Goal: Task Accomplishment & Management: Manage account settings

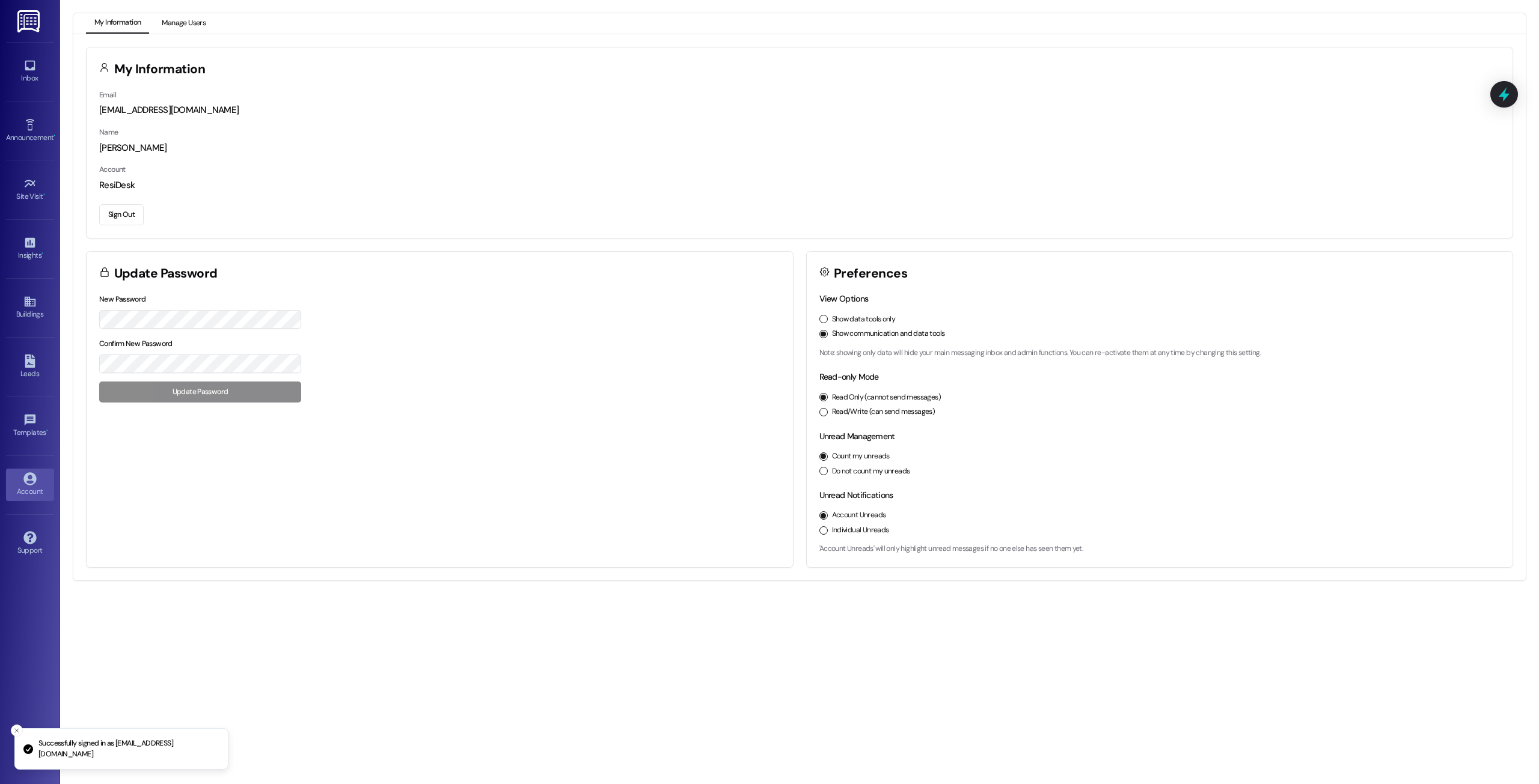
click at [184, 26] on button "Manage Users" at bounding box center [183, 24] width 60 height 20
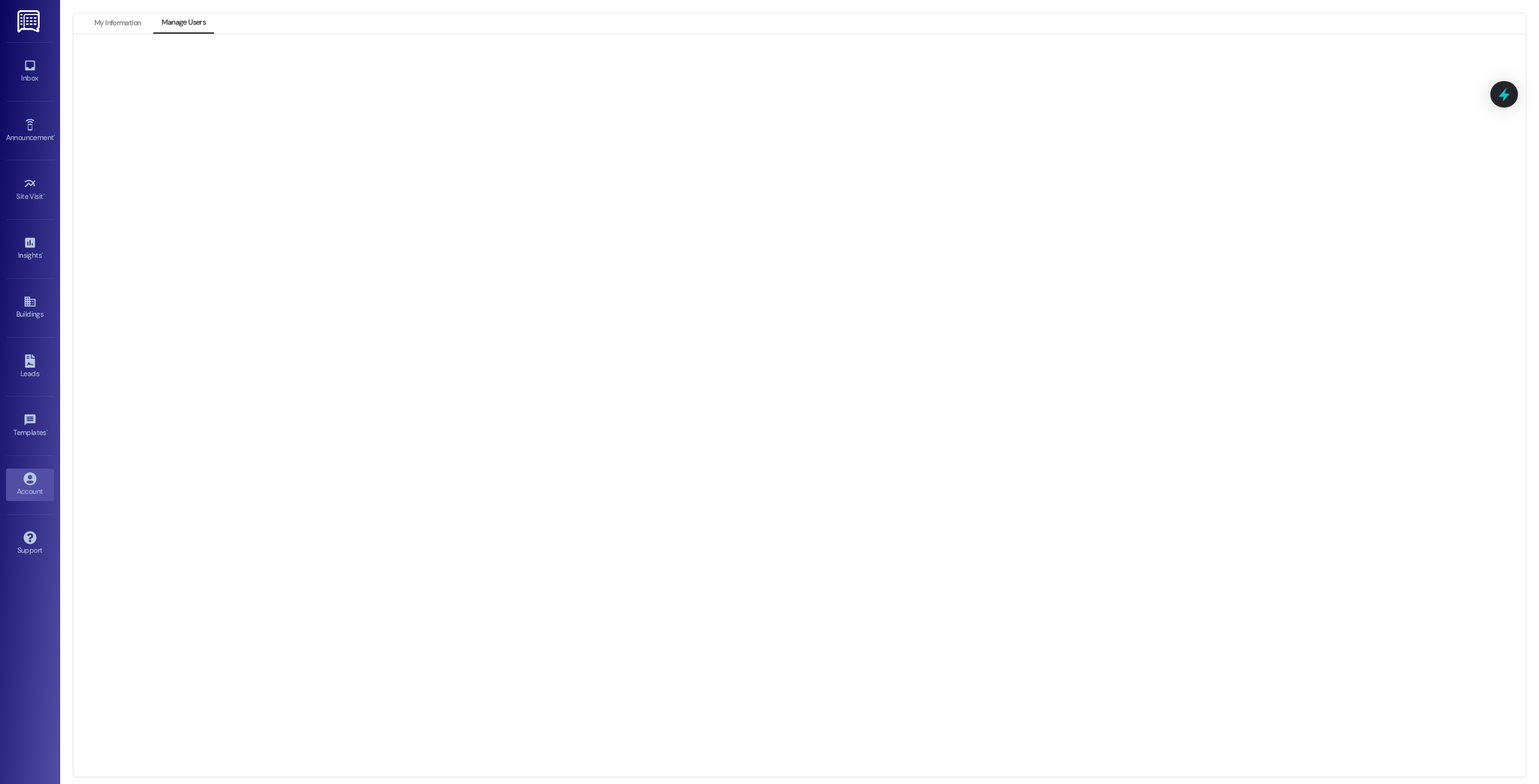
click at [31, 461] on div "Account Go to Account" at bounding box center [30, 484] width 48 height 59
click at [30, 484] on icon at bounding box center [30, 479] width 13 height 13
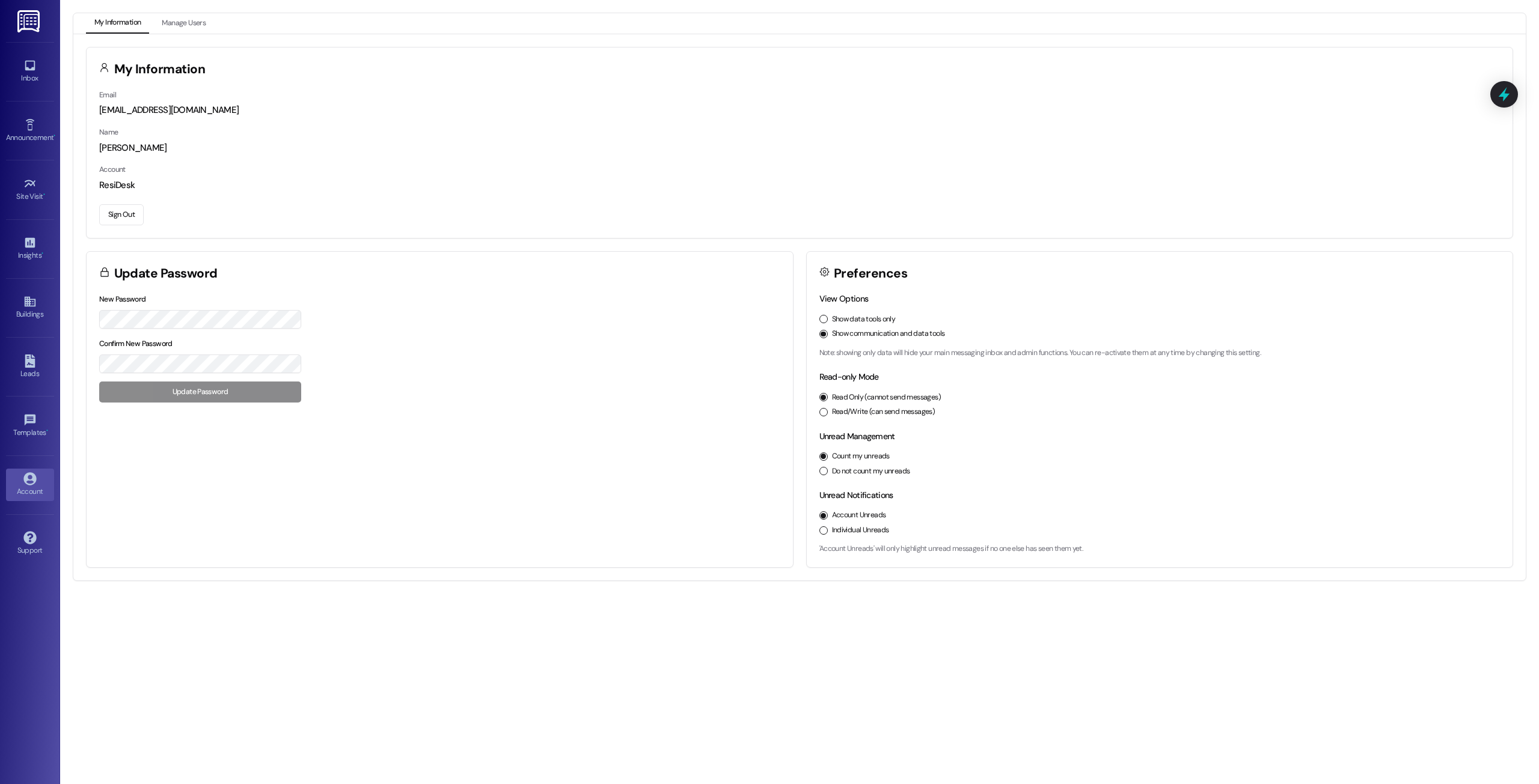
click at [130, 207] on button "Sign Out" at bounding box center [121, 214] width 45 height 21
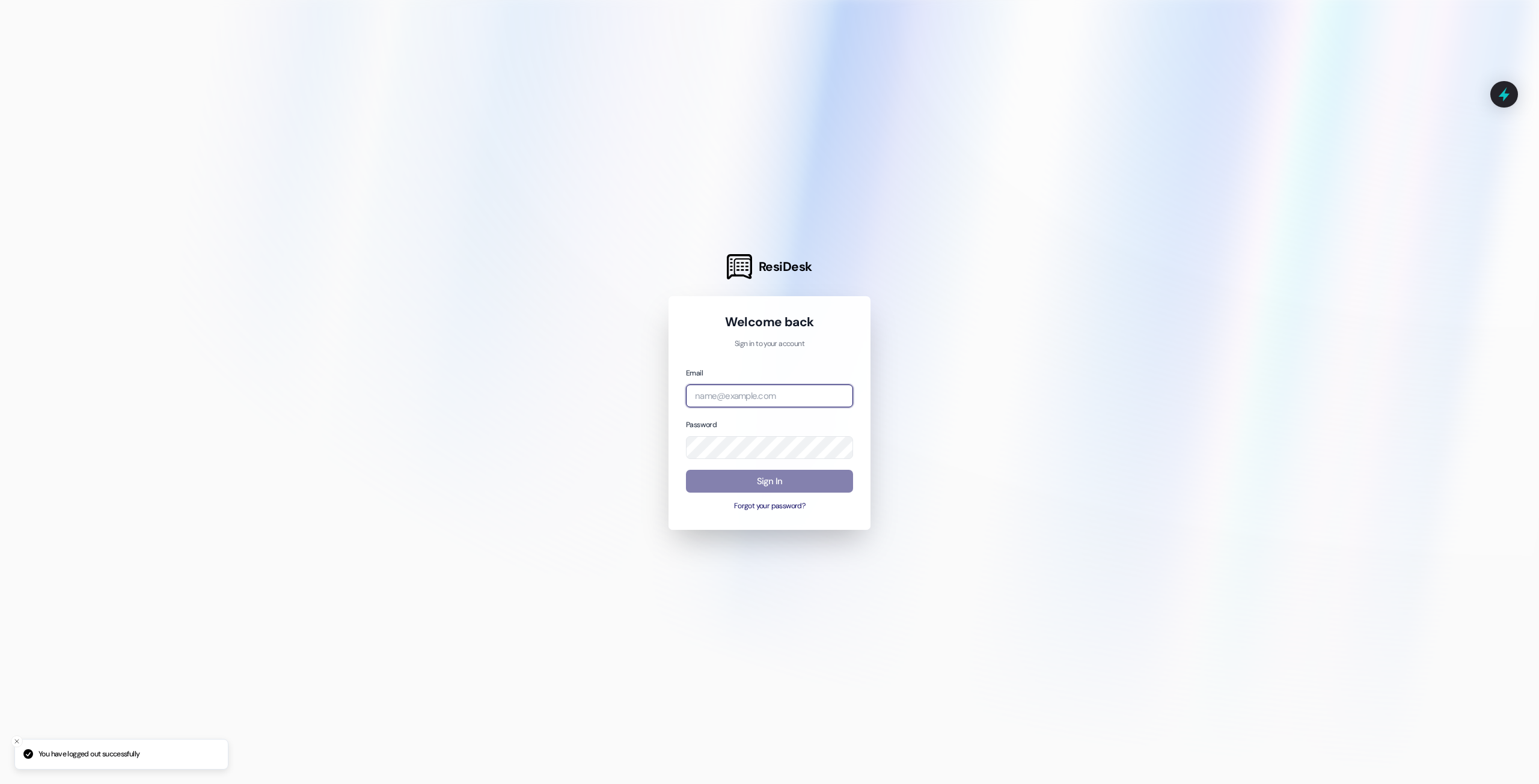
click at [834, 404] on input "email" at bounding box center [770, 396] width 167 height 24
click at [0, 784] on com-1password-button at bounding box center [0, 784] width 0 height 0
click at [737, 374] on div "Email vent" at bounding box center [770, 387] width 167 height 42
click at [760, 396] on input "vent" at bounding box center [770, 396] width 167 height 24
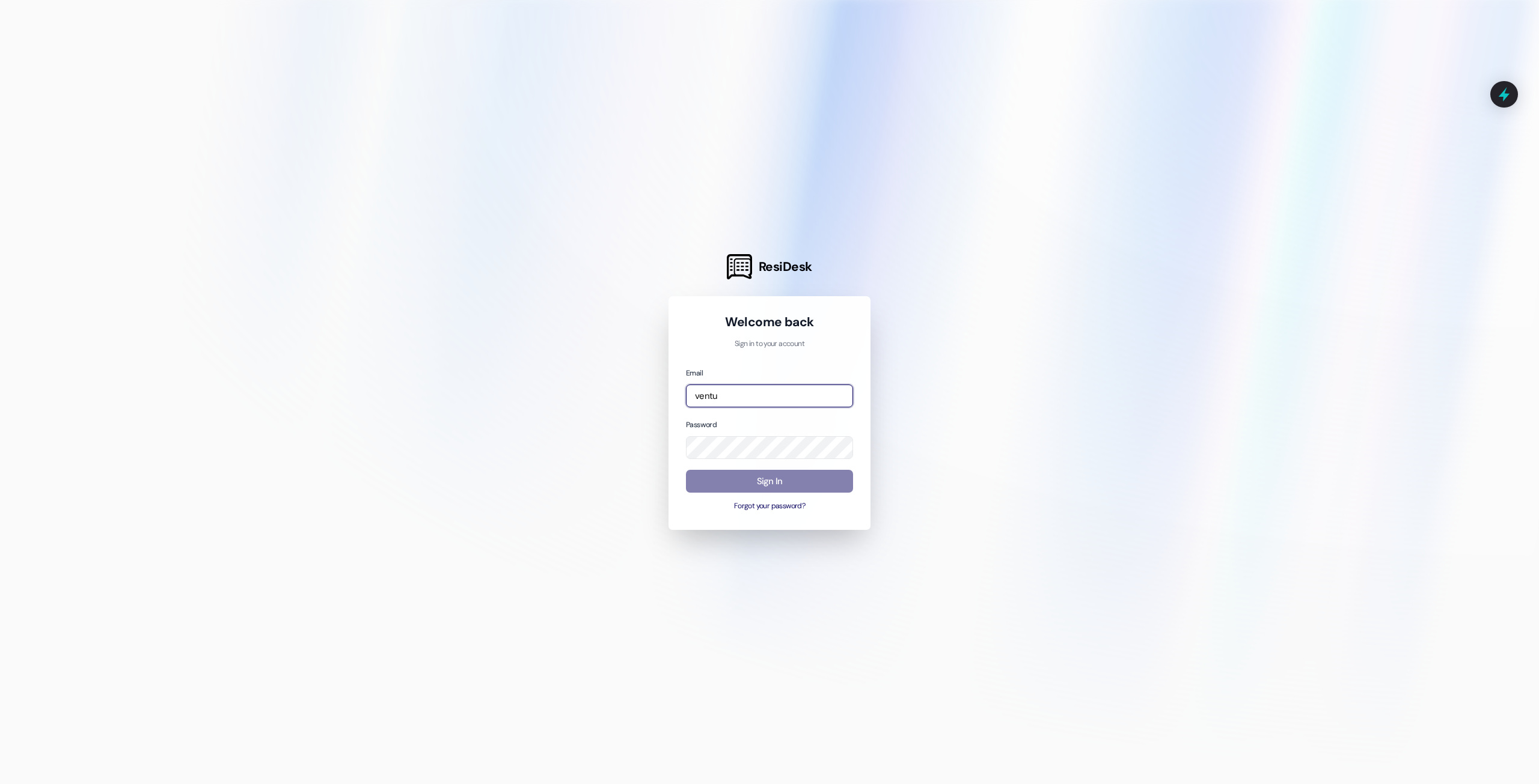
type input "[EMAIL_ADDRESS][DOMAIN_NAME]"
